Goal: Task Accomplishment & Management: Manage account settings

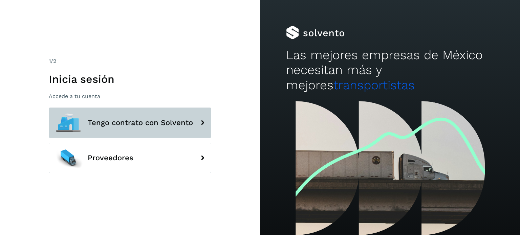
click at [170, 115] on button "Tengo contrato con Solvento" at bounding box center [130, 123] width 163 height 30
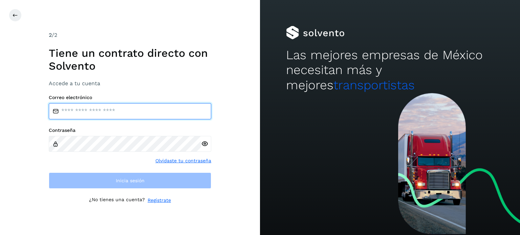
click at [149, 114] on input "email" at bounding box center [130, 111] width 163 height 16
type input "**********"
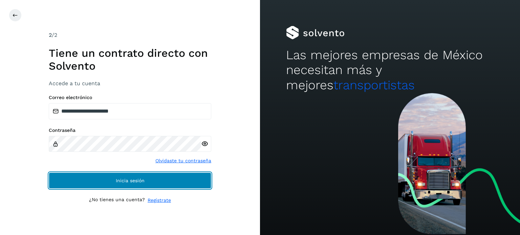
click at [142, 181] on span "Inicia sesión" at bounding box center [130, 181] width 29 height 5
click at [131, 181] on span "Inicia sesión" at bounding box center [130, 181] width 29 height 5
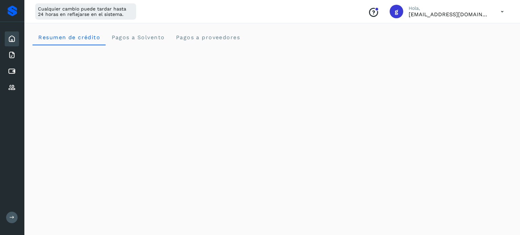
click at [14, 38] on icon at bounding box center [12, 39] width 8 height 8
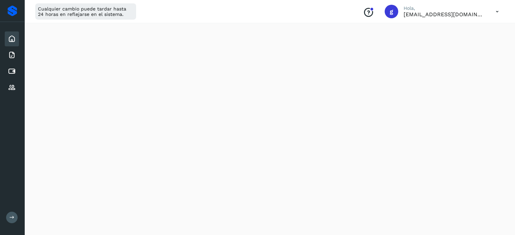
scroll to position [66, 0]
